Goal: Transaction & Acquisition: Download file/media

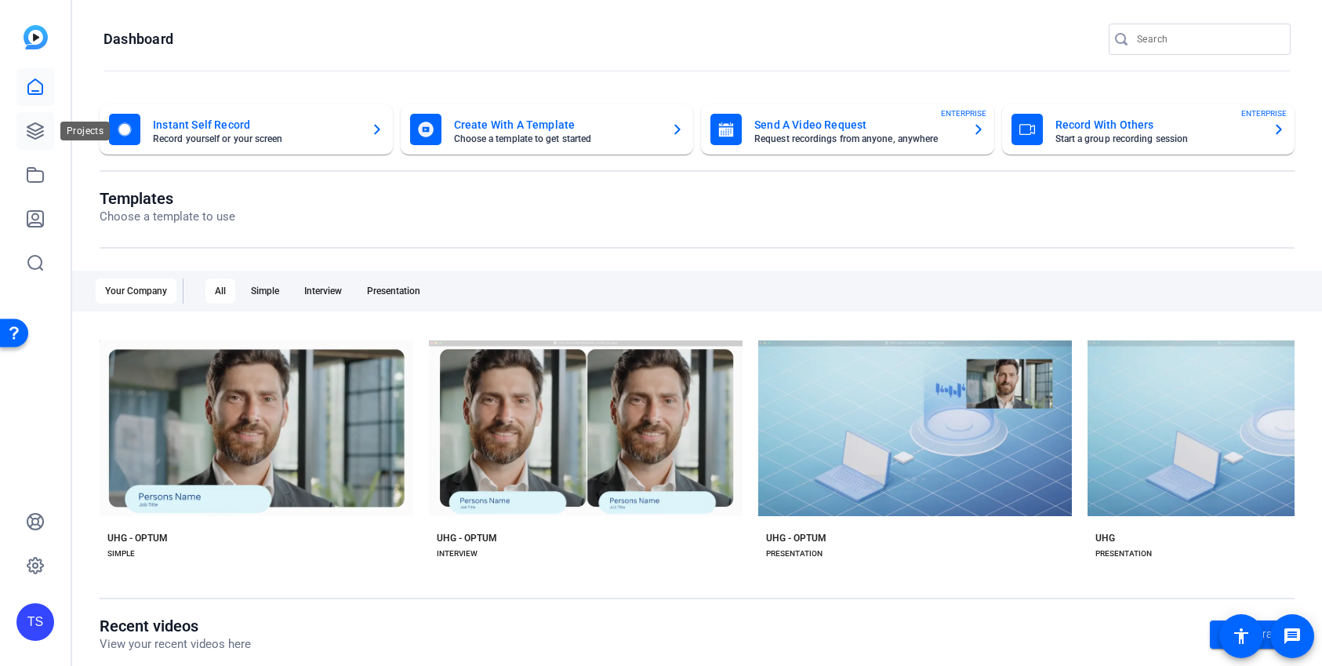
click at [35, 129] on icon at bounding box center [35, 131] width 19 height 19
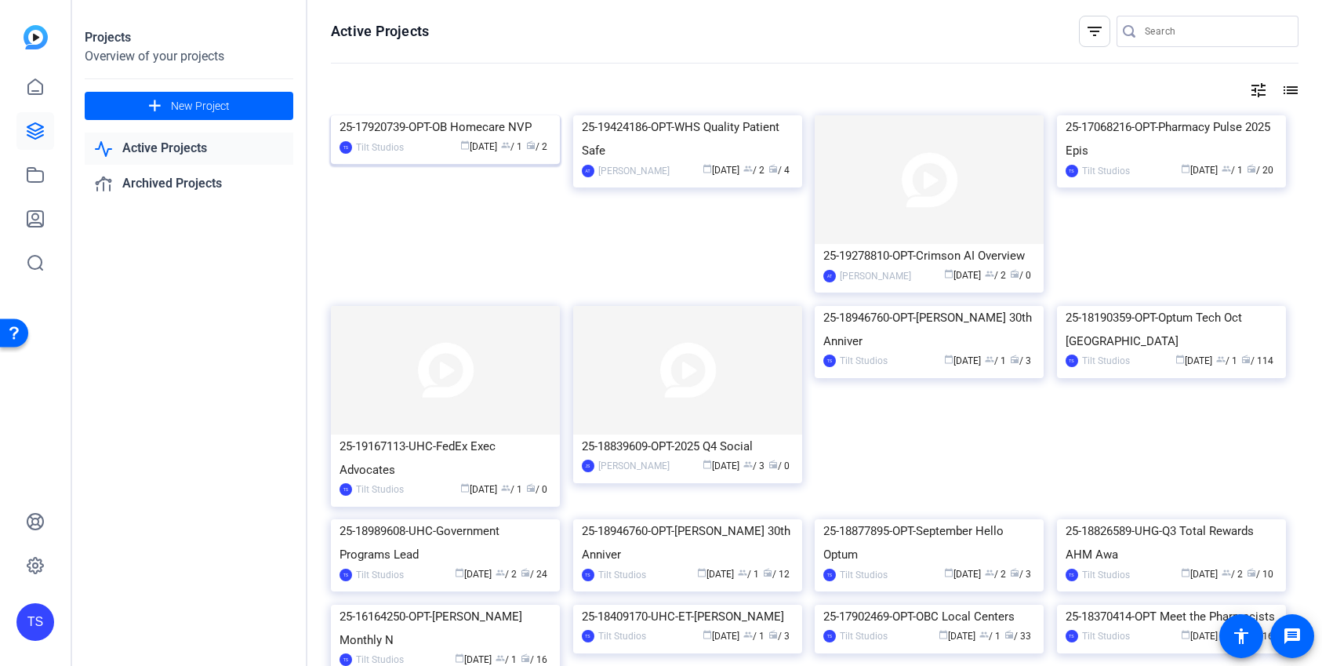
click at [449, 139] on div "25-17920739-OPT-OB Homecare NVP" at bounding box center [446, 127] width 212 height 24
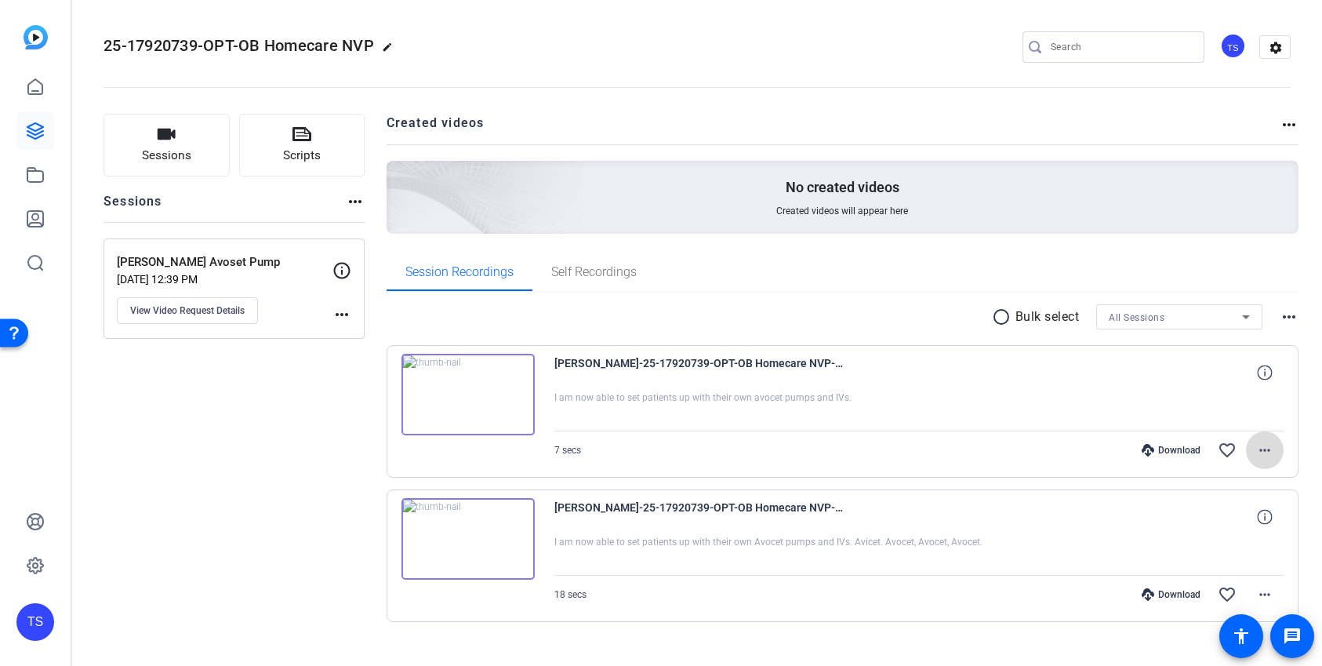
click at [1256, 452] on mat-icon "more_horiz" at bounding box center [1265, 450] width 19 height 19
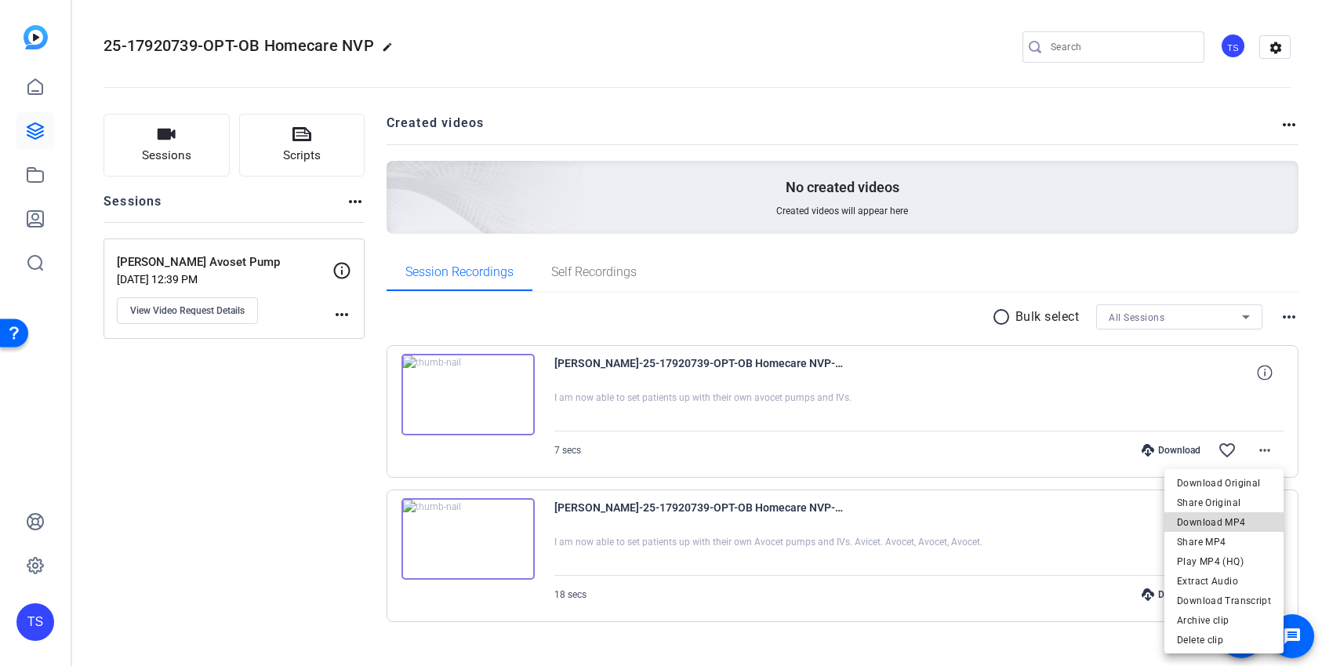
click at [1229, 522] on span "Download MP4" at bounding box center [1224, 522] width 94 height 19
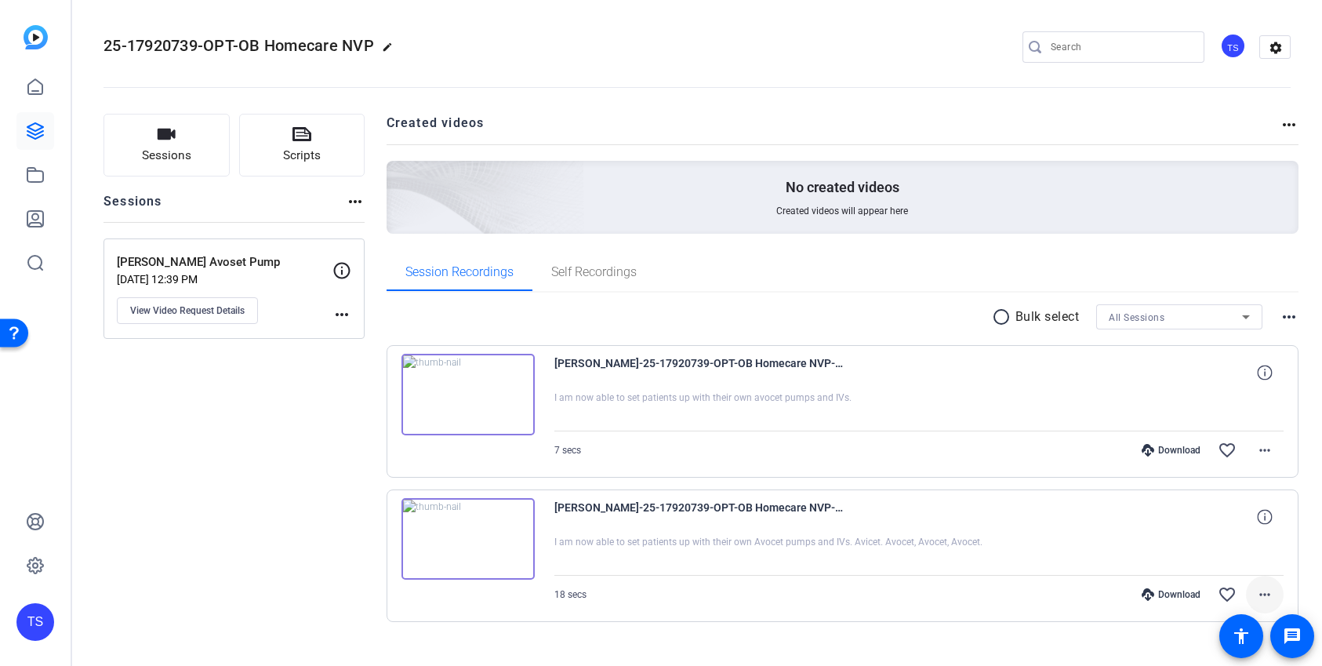
click at [1266, 587] on mat-icon "more_horiz" at bounding box center [1265, 594] width 19 height 19
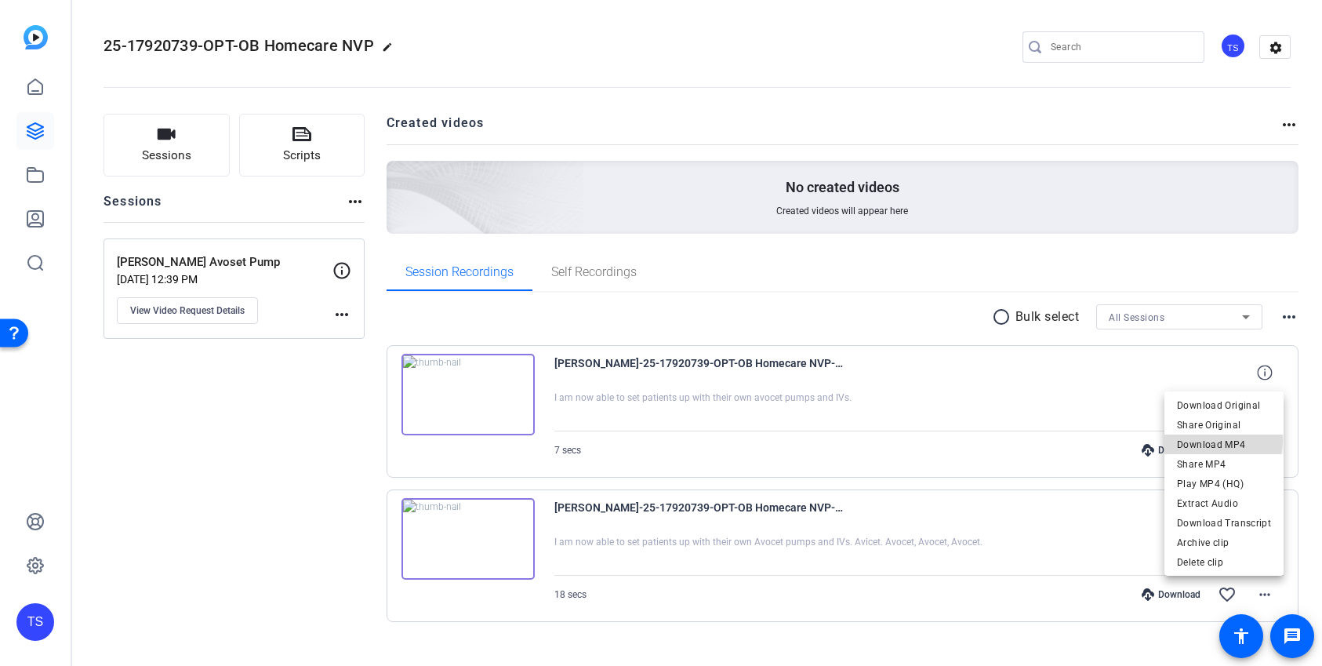
click at [1214, 440] on span "Download MP4" at bounding box center [1224, 444] width 94 height 19
